Goal: Task Accomplishment & Management: Manage account settings

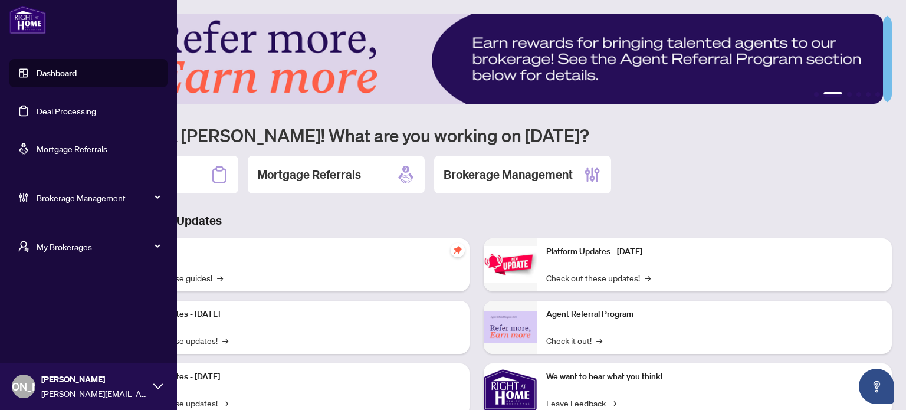
click at [40, 249] on span "My Brokerages" at bounding box center [98, 246] width 123 height 13
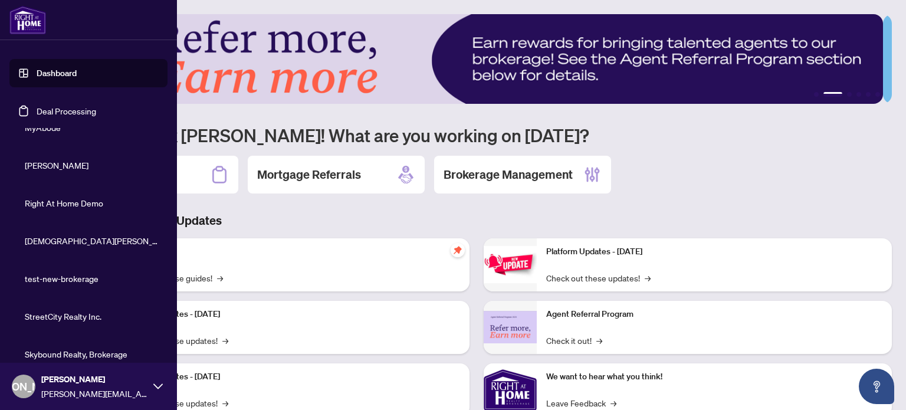
scroll to position [276, 0]
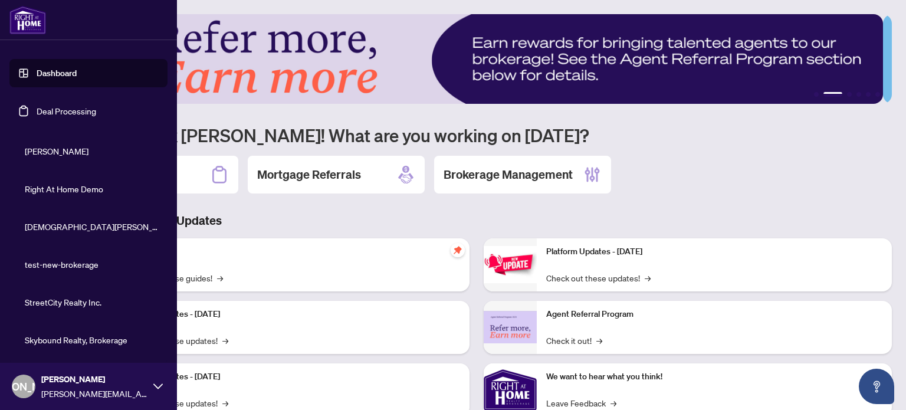
click at [61, 340] on span "Skybound Realty, Brokerage" at bounding box center [92, 339] width 135 height 13
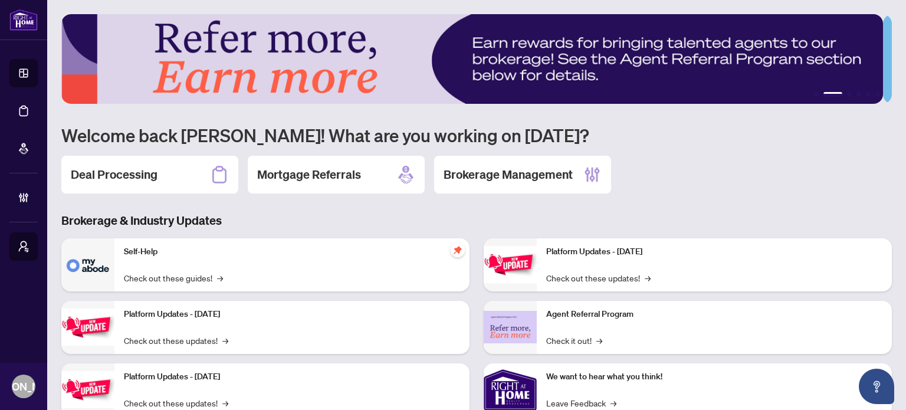
scroll to position [0, 0]
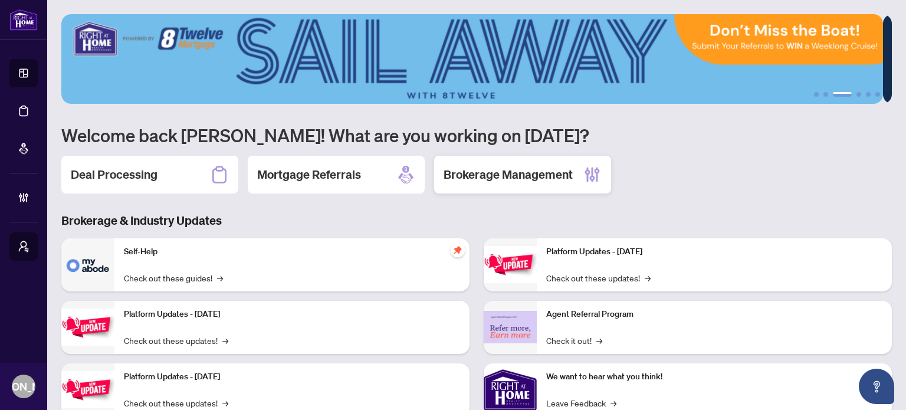
click at [510, 177] on h2 "Brokerage Management" at bounding box center [508, 174] width 129 height 17
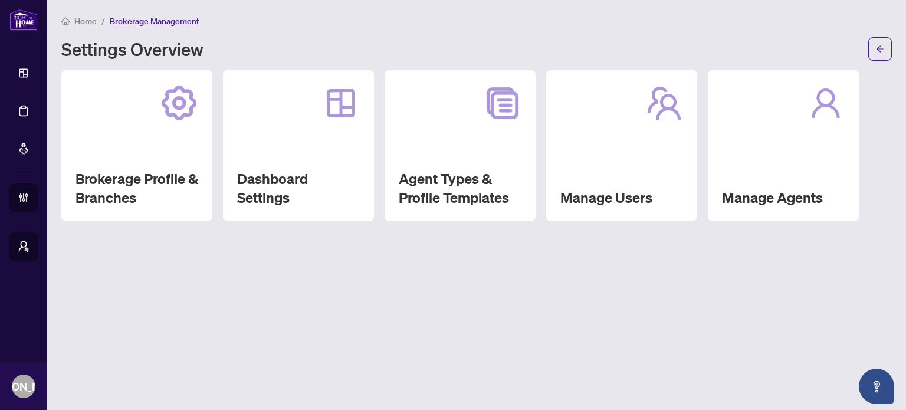
click at [474, 165] on div "Agent Types & Profile Templates" at bounding box center [460, 145] width 151 height 151
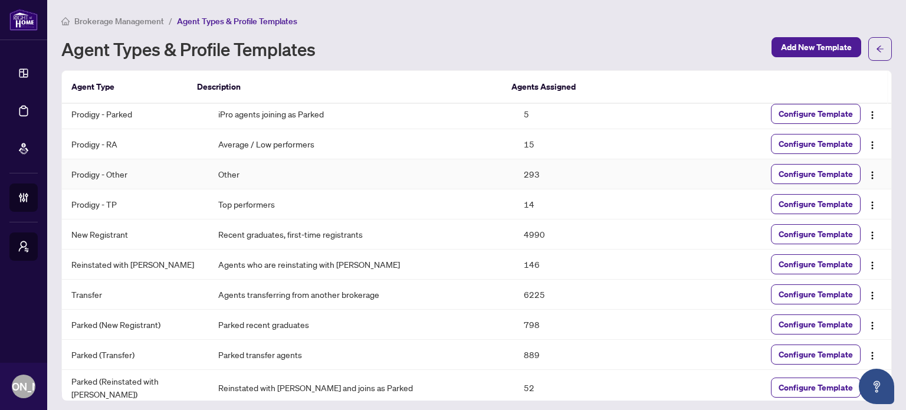
scroll to position [6, 0]
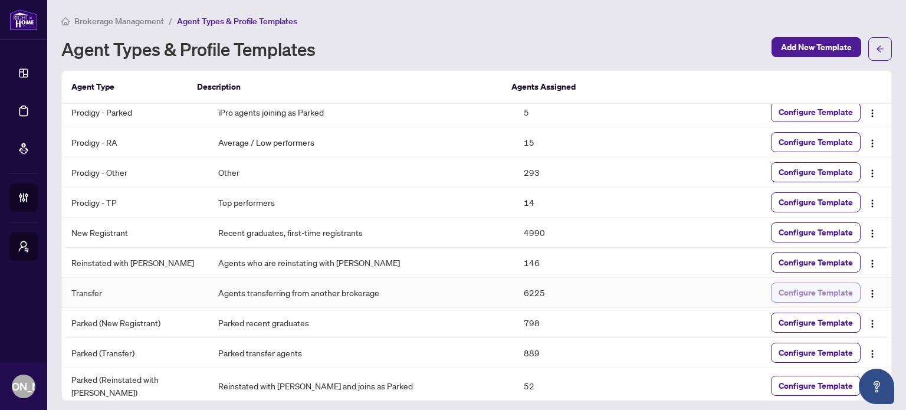
click at [817, 289] on span "Configure Template" at bounding box center [816, 292] width 74 height 19
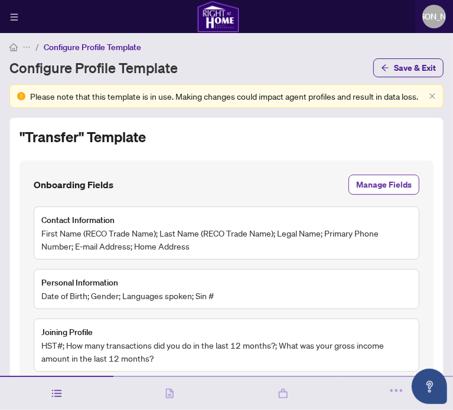
click at [391, 194] on span "Manage Fields" at bounding box center [383, 184] width 55 height 19
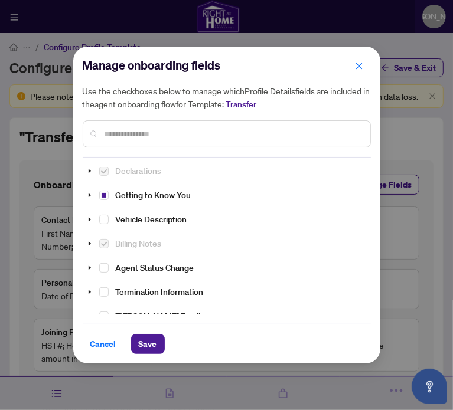
scroll to position [206, 0]
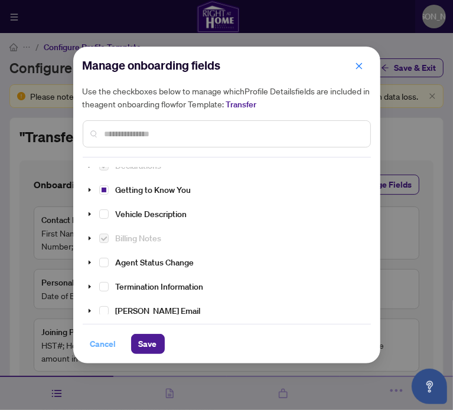
click at [108, 345] on span "Cancel" at bounding box center [103, 344] width 26 height 19
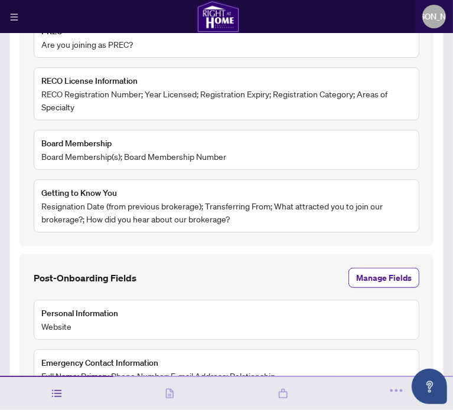
scroll to position [589, 0]
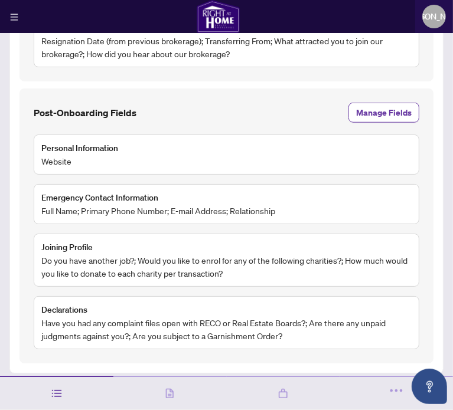
click at [372, 117] on span "Manage Fields" at bounding box center [383, 112] width 55 height 19
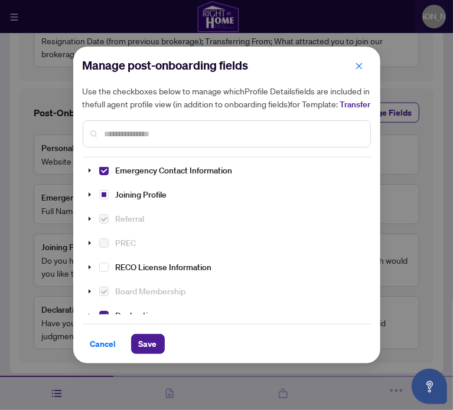
scroll to position [206, 0]
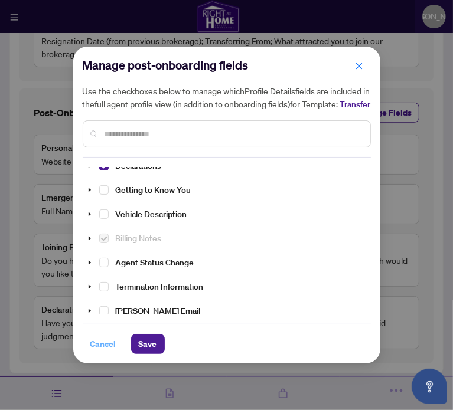
click at [104, 347] on span "Cancel" at bounding box center [103, 344] width 26 height 19
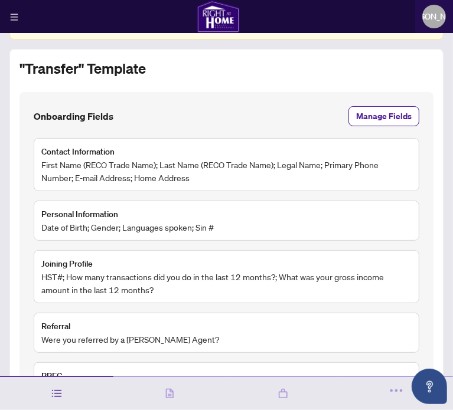
scroll to position [58, 0]
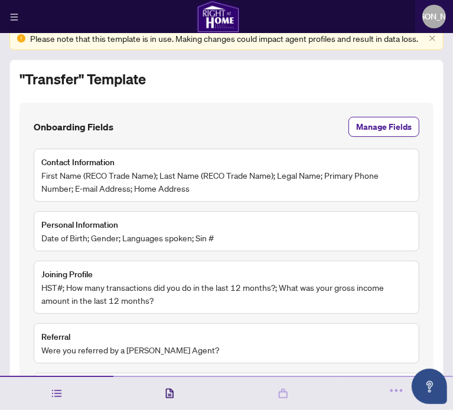
click at [167, 392] on icon at bounding box center [169, 394] width 12 height 12
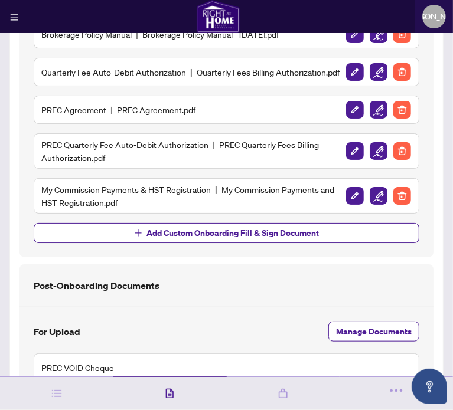
scroll to position [677, 0]
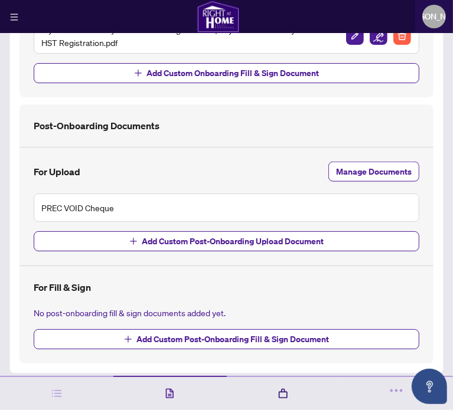
click at [283, 392] on icon at bounding box center [283, 394] width 9 height 10
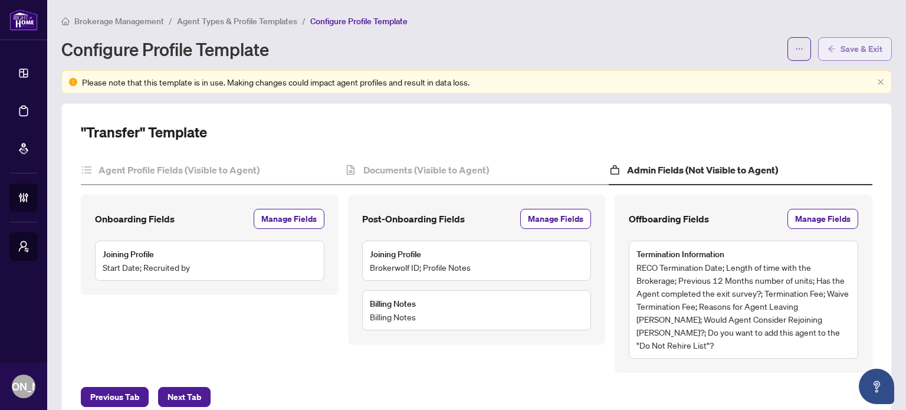
click at [853, 51] on span "Save & Exit" at bounding box center [862, 49] width 42 height 19
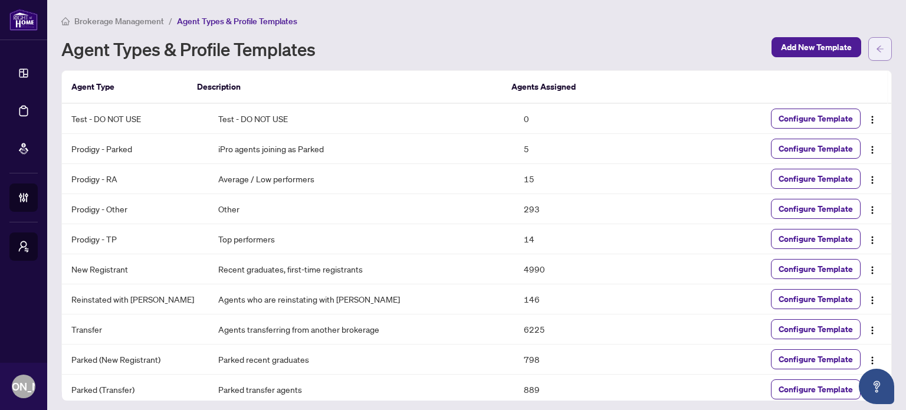
click at [873, 48] on button "button" at bounding box center [881, 49] width 24 height 24
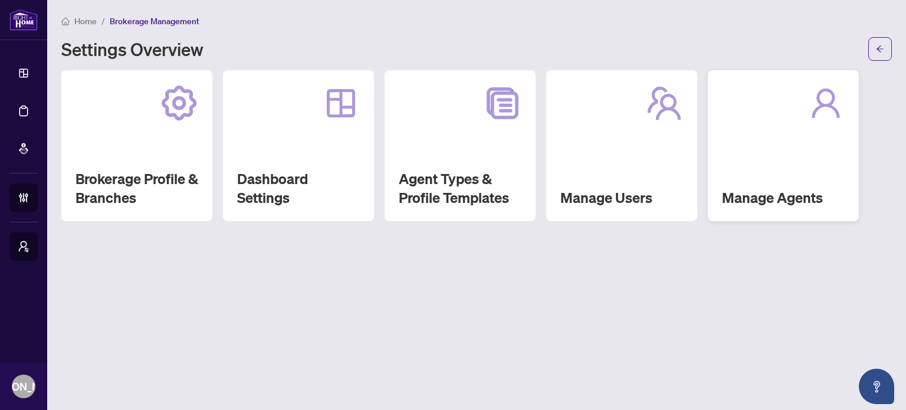
click at [774, 155] on div "Manage Agents" at bounding box center [783, 145] width 151 height 151
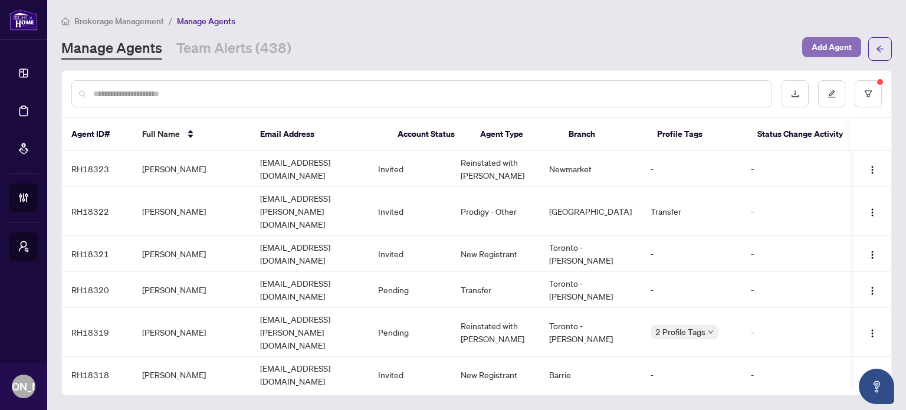
click at [836, 47] on span "Add Agent" at bounding box center [832, 47] width 40 height 19
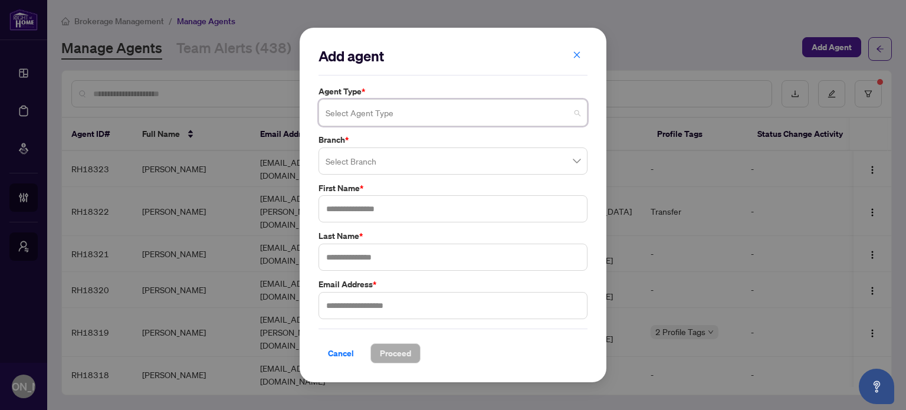
click at [477, 119] on input "search" at bounding box center [448, 114] width 244 height 26
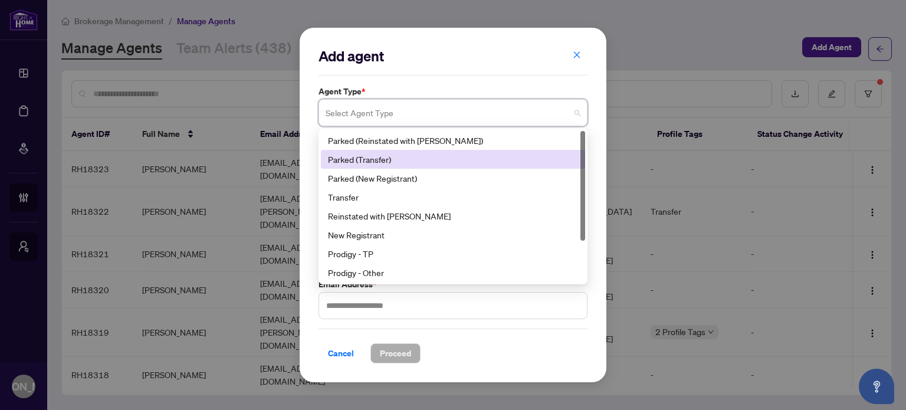
scroll to position [57, 0]
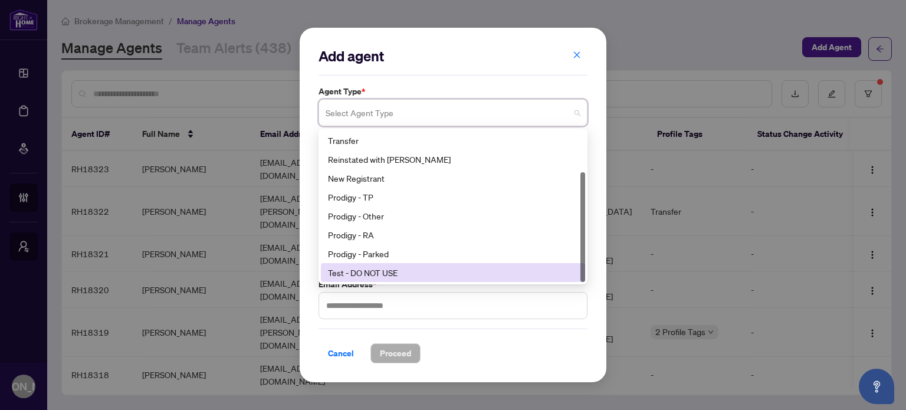
click at [368, 273] on div "Test - DO NOT USE" at bounding box center [453, 272] width 250 height 13
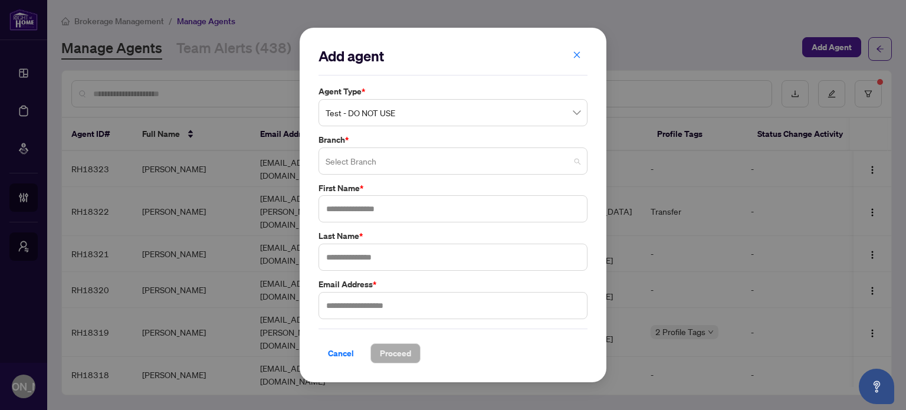
click at [389, 162] on input "search" at bounding box center [448, 163] width 244 height 26
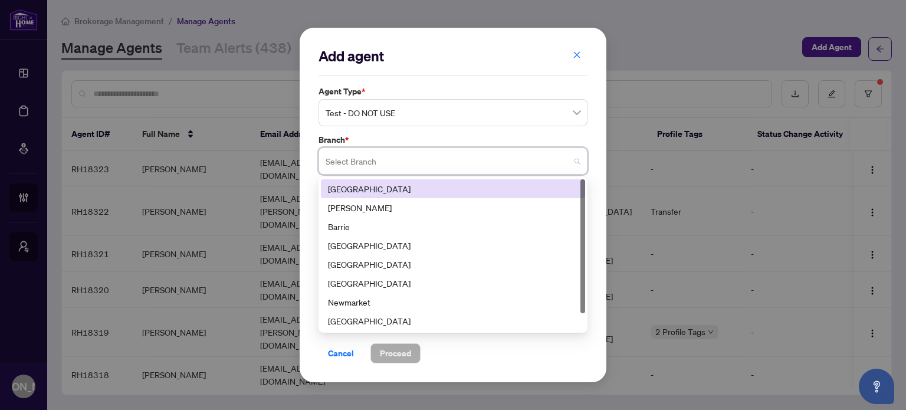
click at [396, 187] on div "[GEOGRAPHIC_DATA]" at bounding box center [453, 188] width 250 height 13
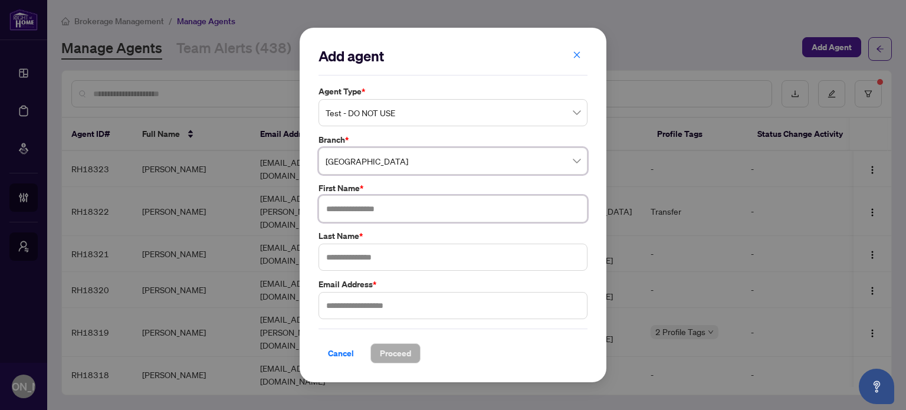
click at [399, 207] on input "text" at bounding box center [453, 208] width 269 height 27
type input "******"
type input "*******"
click at [385, 313] on input "text" at bounding box center [453, 305] width 269 height 27
type input "**********"
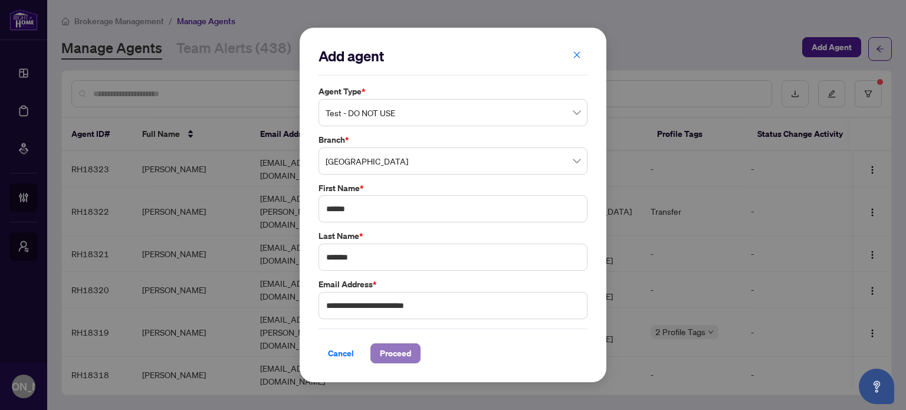
click at [399, 344] on span "Proceed" at bounding box center [395, 353] width 31 height 19
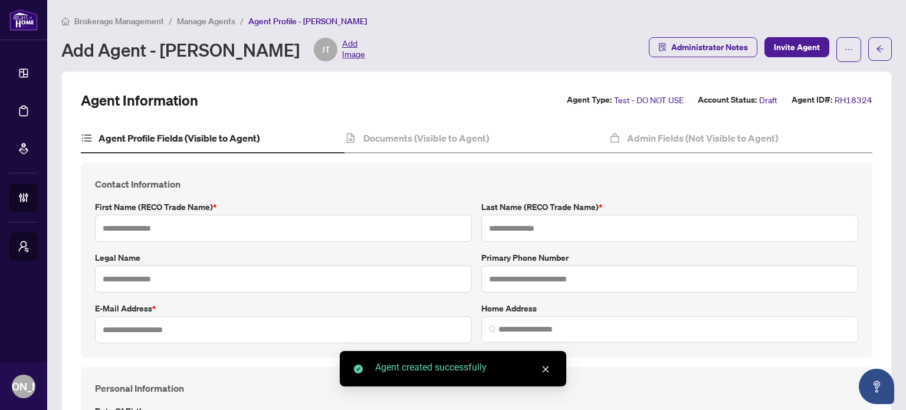
type input "******"
type input "*******"
type input "**********"
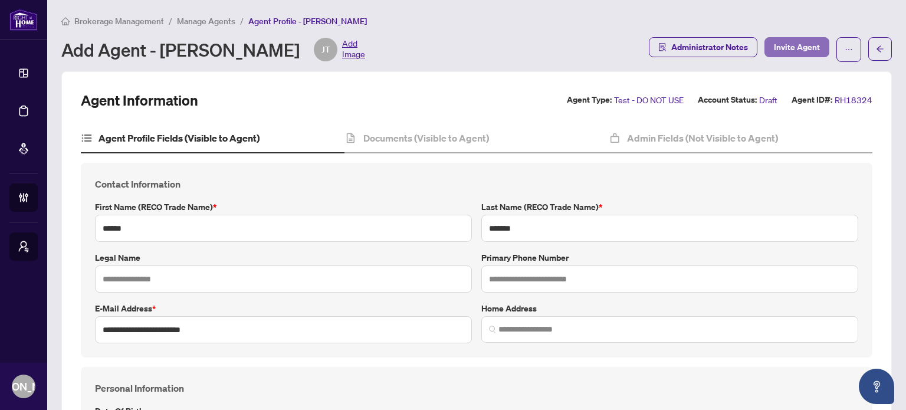
click at [802, 42] on span "Invite Agent" at bounding box center [797, 47] width 46 height 19
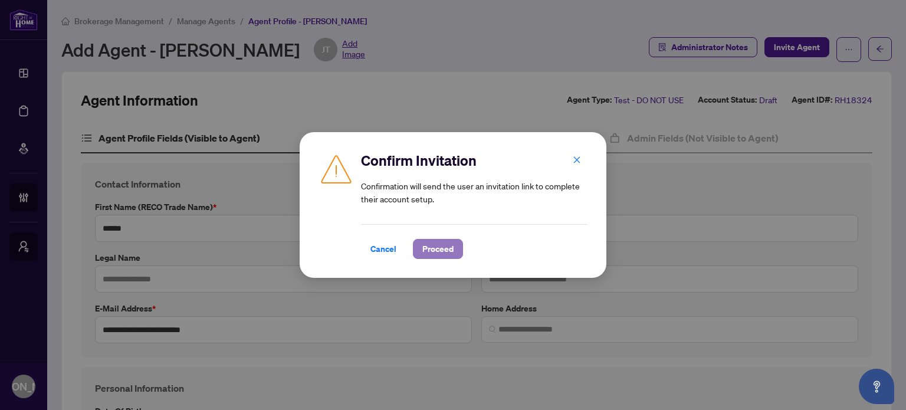
click at [444, 251] on span "Proceed" at bounding box center [437, 249] width 31 height 19
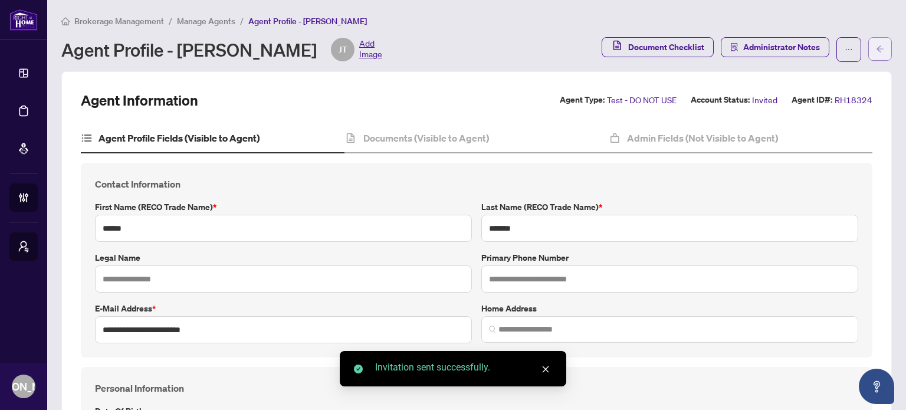
click at [876, 47] on icon "arrow-left" at bounding box center [880, 49] width 8 height 8
